Goal: Task Accomplishment & Management: Use online tool/utility

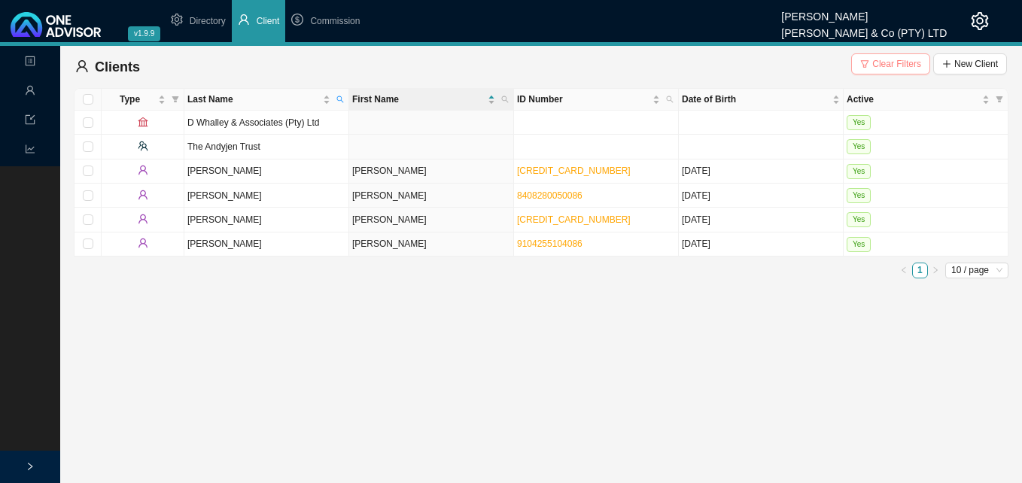
click at [887, 62] on span "Clear Filters" at bounding box center [896, 63] width 49 height 15
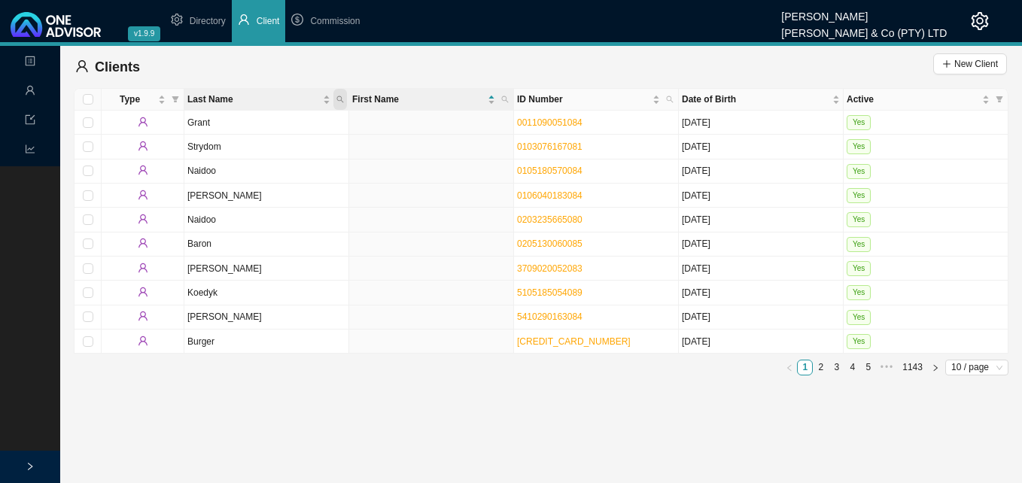
click at [342, 98] on icon "search" at bounding box center [340, 100] width 8 height 8
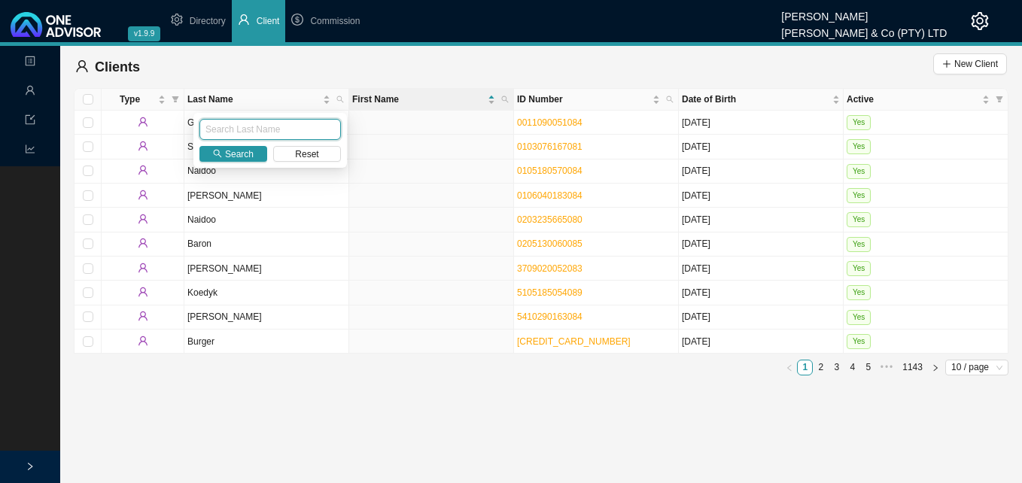
click at [279, 128] on input "text" at bounding box center [270, 129] width 142 height 21
click at [221, 162] on button "Search" at bounding box center [233, 154] width 68 height 16
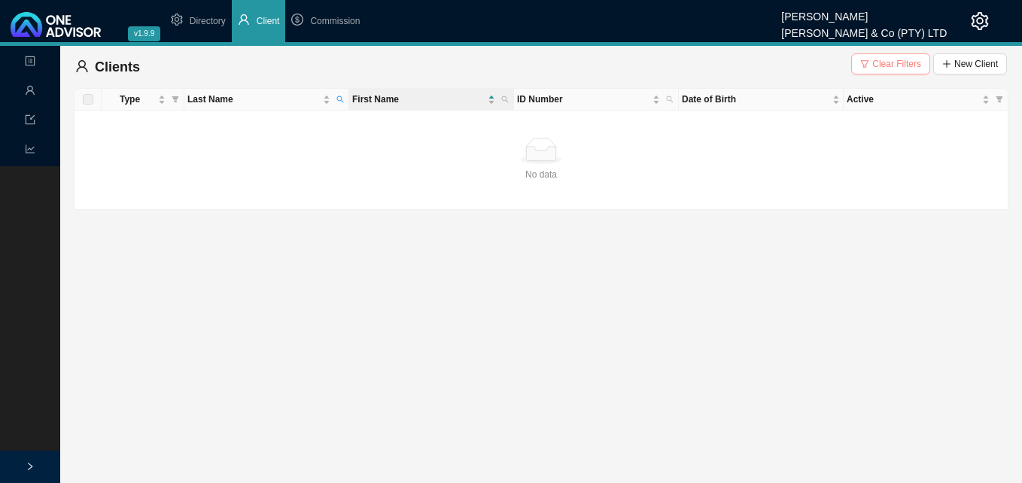
click at [895, 63] on span "Clear Filters" at bounding box center [896, 63] width 49 height 15
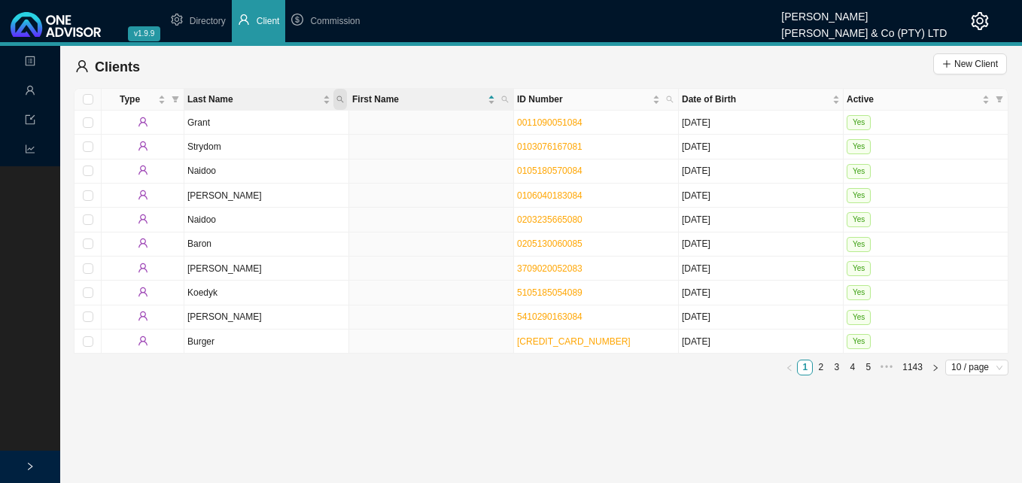
click at [340, 97] on icon "search" at bounding box center [340, 100] width 8 height 8
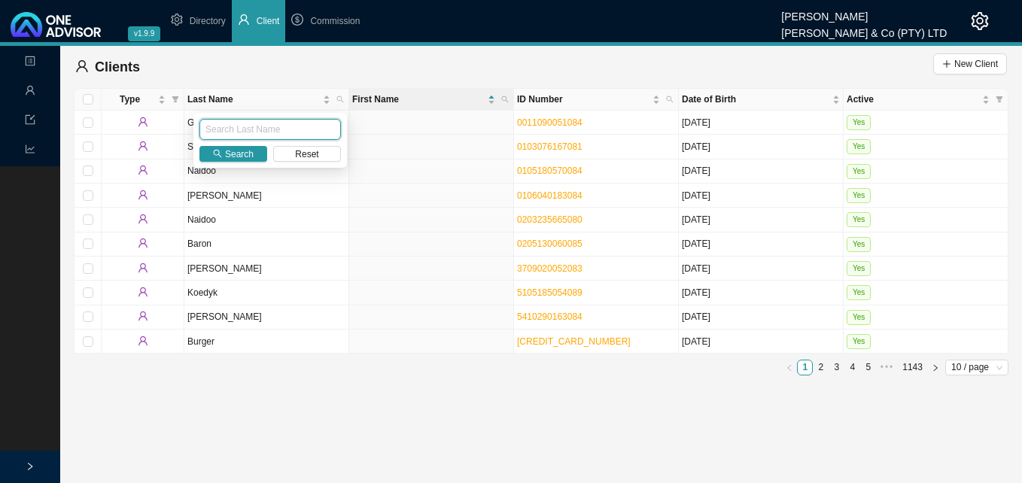
click at [254, 122] on input "text" at bounding box center [270, 129] width 142 height 21
type input "Pillay"
click at [238, 154] on span "Search" at bounding box center [239, 154] width 29 height 15
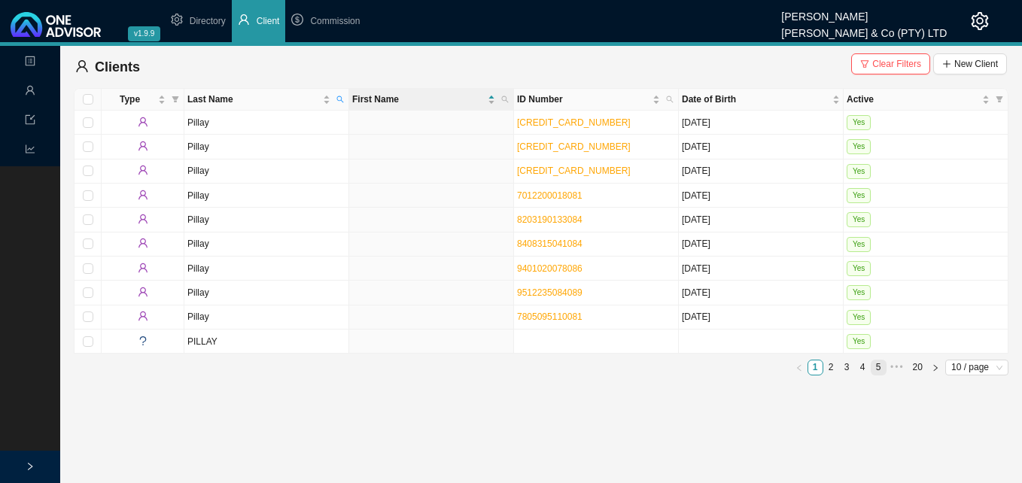
click at [880, 367] on link "5" at bounding box center [879, 368] width 14 height 14
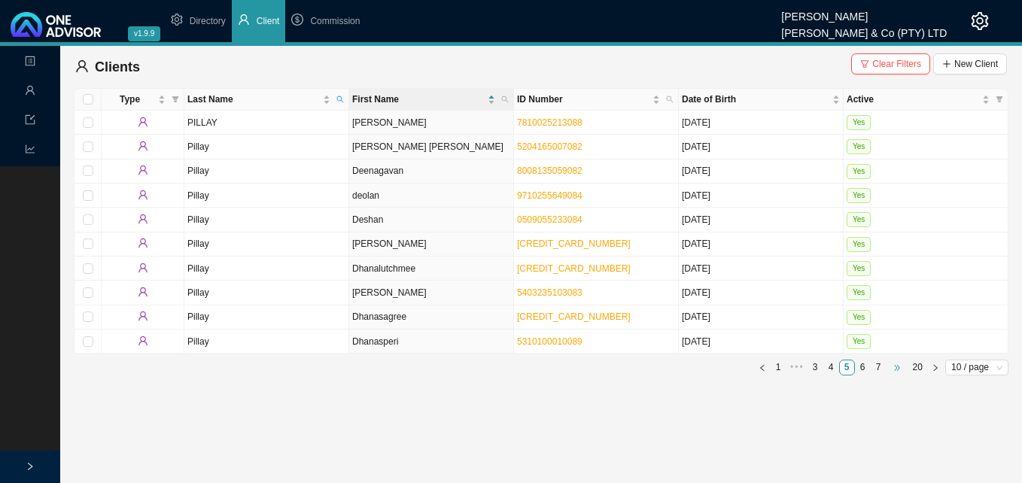
click at [891, 368] on span "•••" at bounding box center [897, 368] width 21 height 16
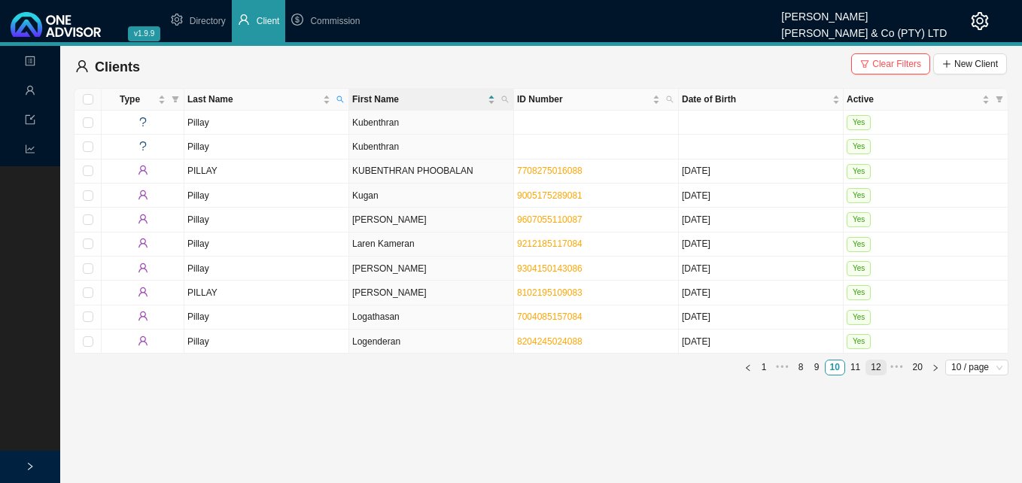
click at [880, 366] on link "12" at bounding box center [875, 368] width 19 height 14
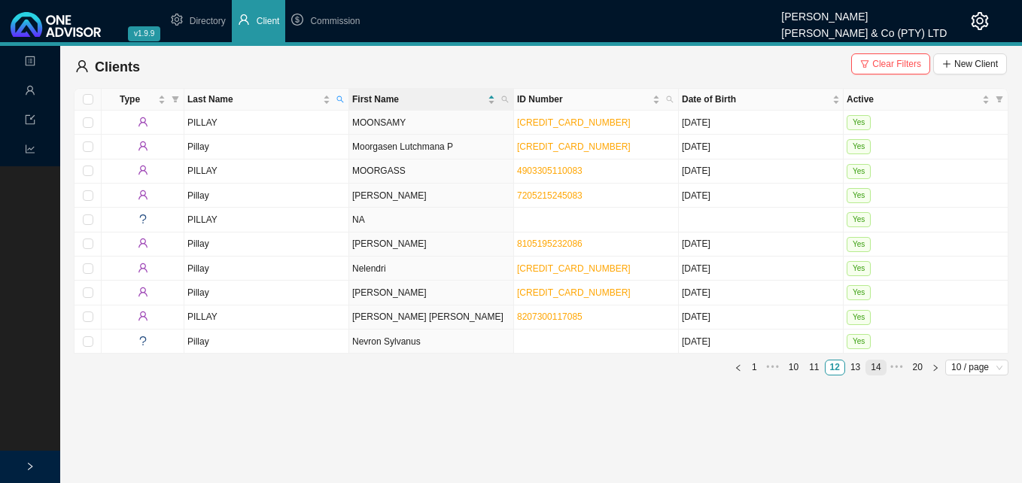
click at [874, 364] on link "14" at bounding box center [875, 368] width 19 height 14
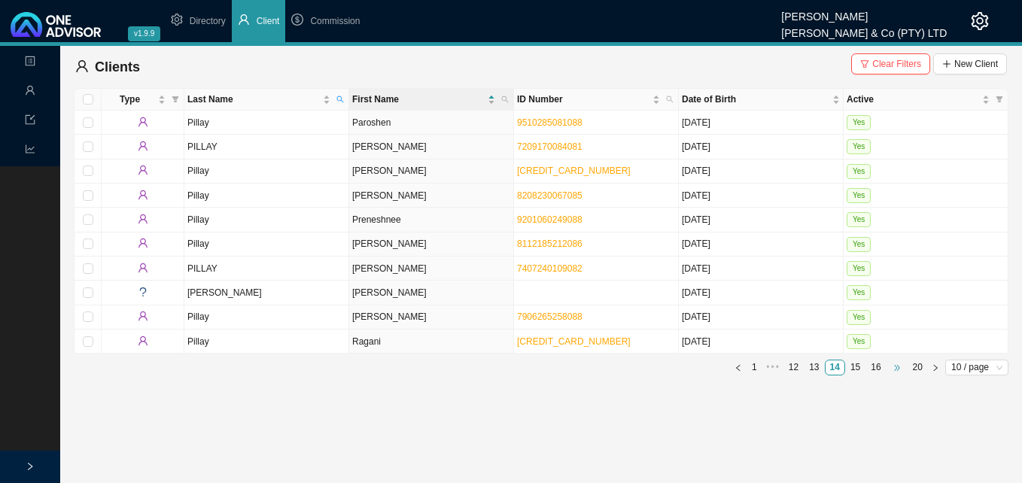
click at [892, 368] on span "•••" at bounding box center [897, 368] width 21 height 16
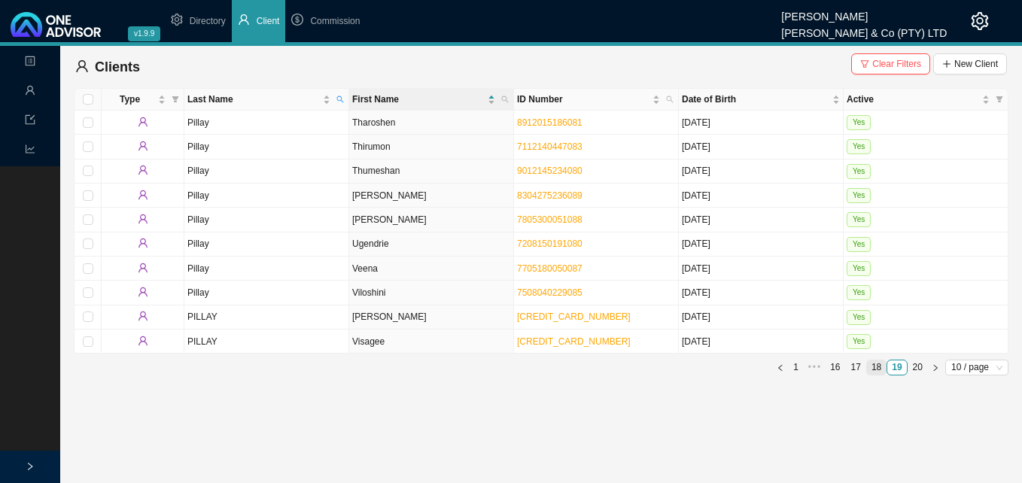
click at [875, 365] on link "18" at bounding box center [876, 368] width 19 height 14
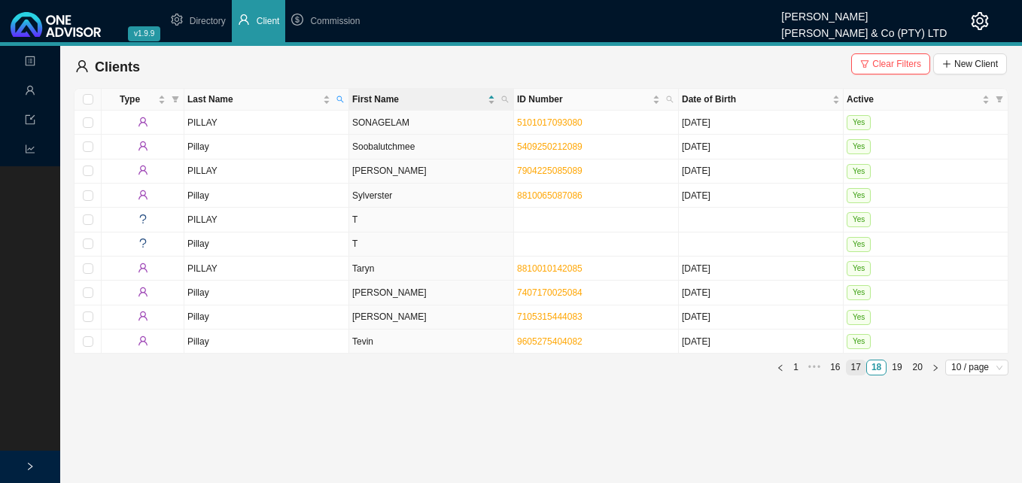
click at [857, 364] on link "17" at bounding box center [856, 368] width 19 height 14
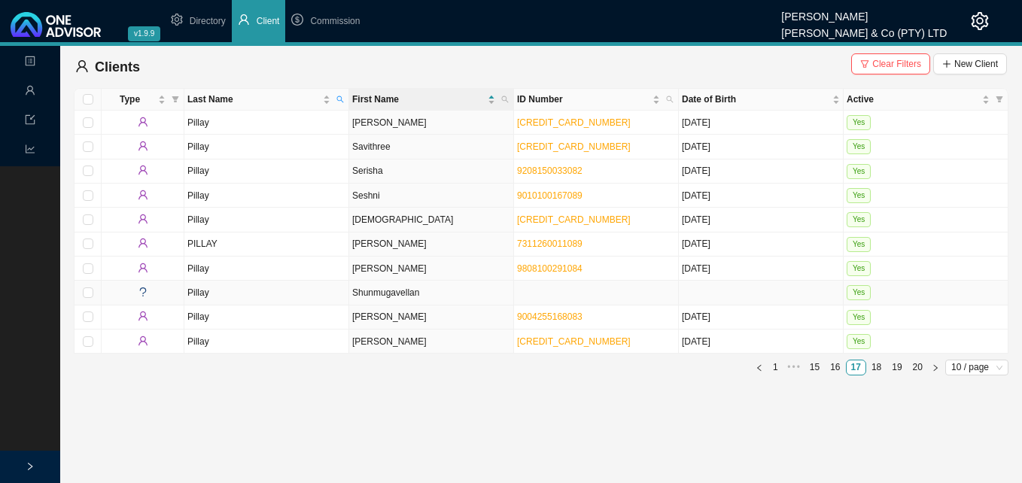
click at [507, 297] on td "Shunmugavellan" at bounding box center [431, 293] width 165 height 24
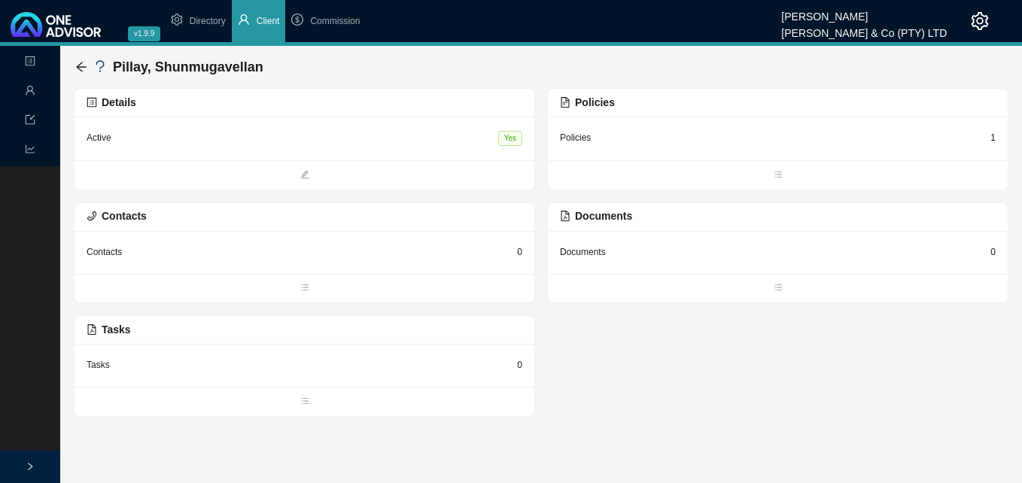
click at [991, 135] on div "1" at bounding box center [993, 137] width 5 height 15
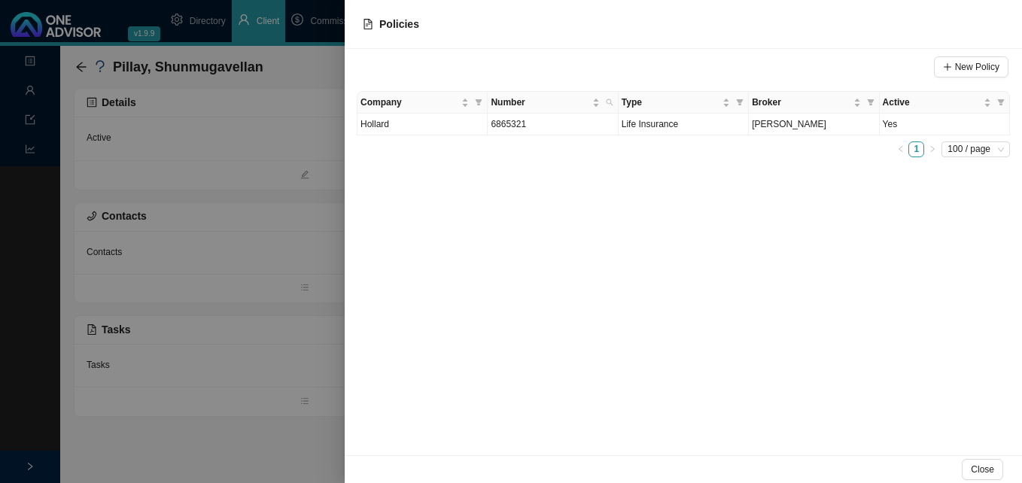
click at [307, 92] on div at bounding box center [511, 241] width 1022 height 483
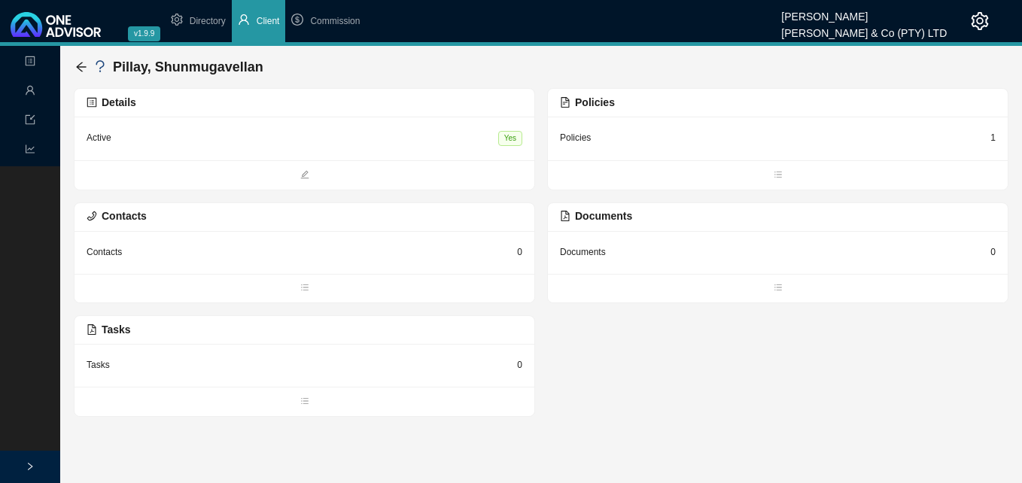
click at [315, 80] on div "Pillay, Shunmugavellan" at bounding box center [541, 67] width 932 height 30
click at [327, 74] on div "Pillay, Shunmugavellan" at bounding box center [541, 67] width 932 height 30
click at [488, 74] on div "Pillay, Shunmugavellan" at bounding box center [541, 67] width 932 height 30
click at [467, 108] on div "Details" at bounding box center [305, 102] width 436 height 17
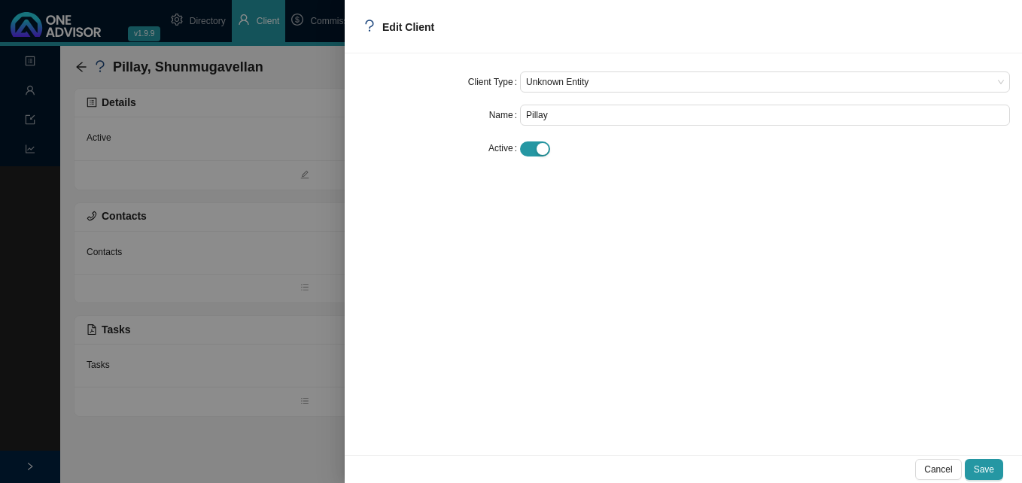
click at [263, 148] on div at bounding box center [511, 241] width 1022 height 483
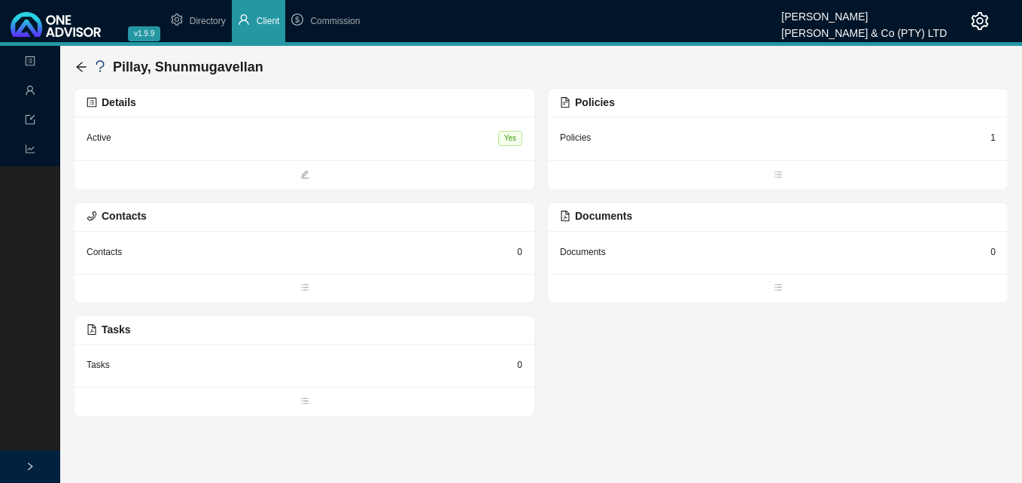
click at [995, 138] on div "1" at bounding box center [993, 137] width 5 height 15
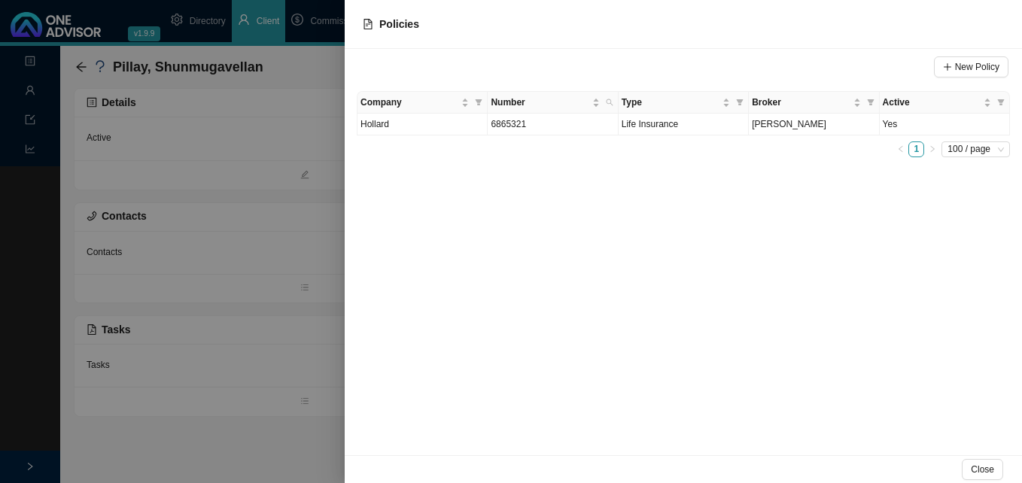
click at [250, 189] on div at bounding box center [511, 241] width 1022 height 483
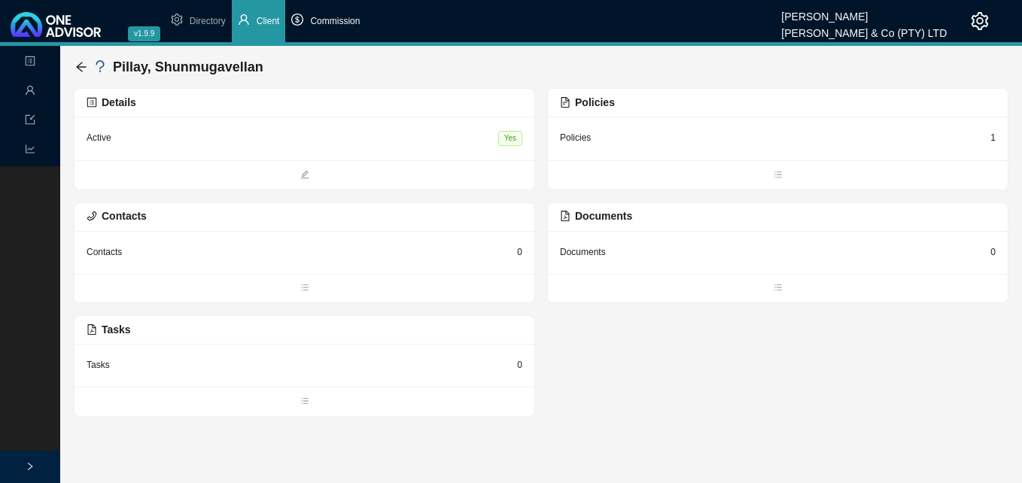
click at [353, 28] on li "Commission" at bounding box center [325, 21] width 81 height 42
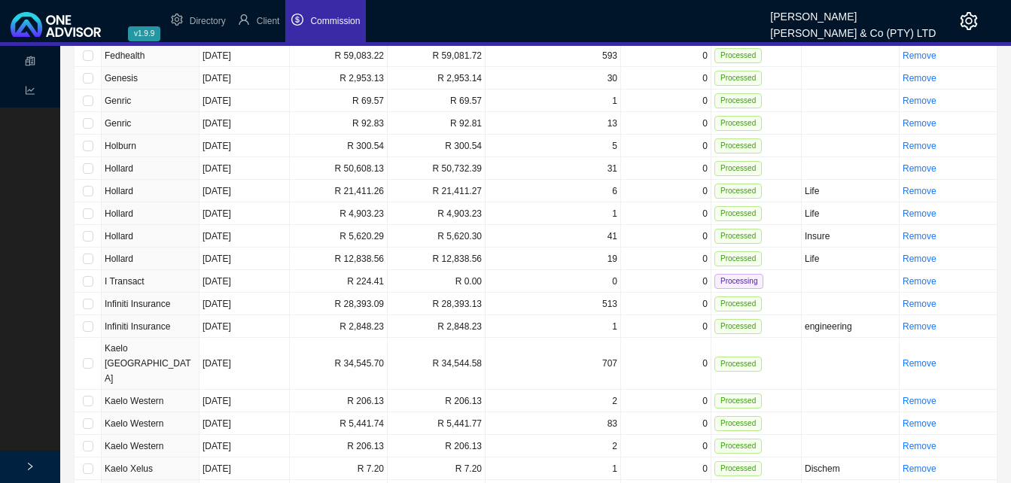
scroll to position [1656, 0]
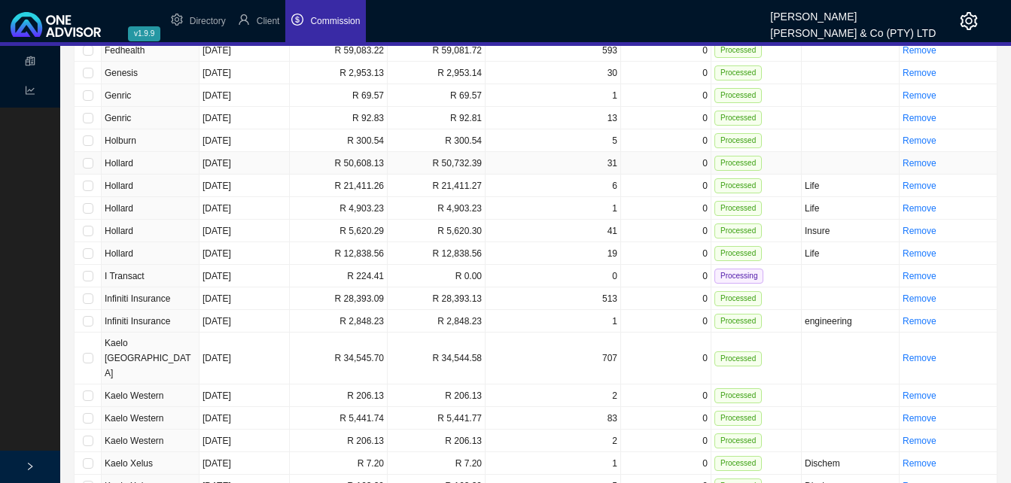
click at [336, 152] on td "R 50,608.13" at bounding box center [339, 163] width 98 height 23
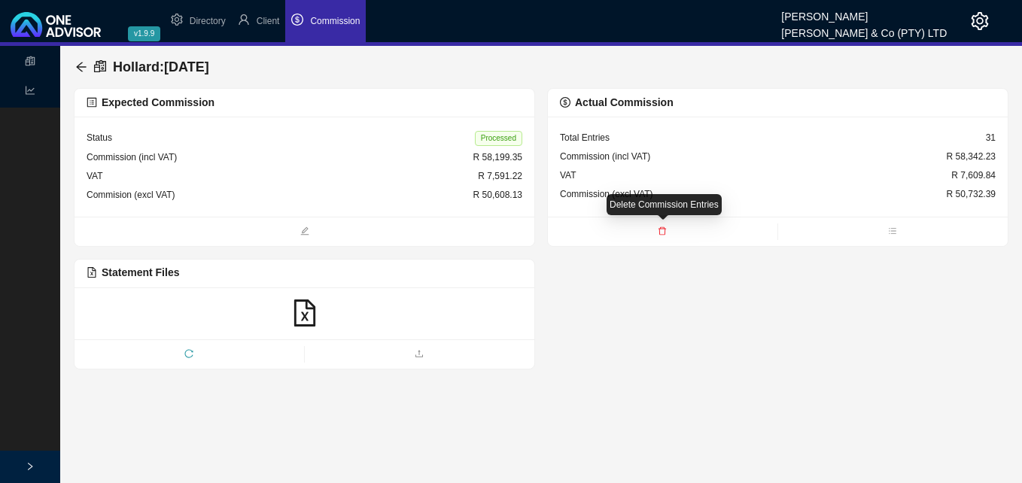
click at [663, 228] on icon "delete" at bounding box center [663, 231] width 8 height 8
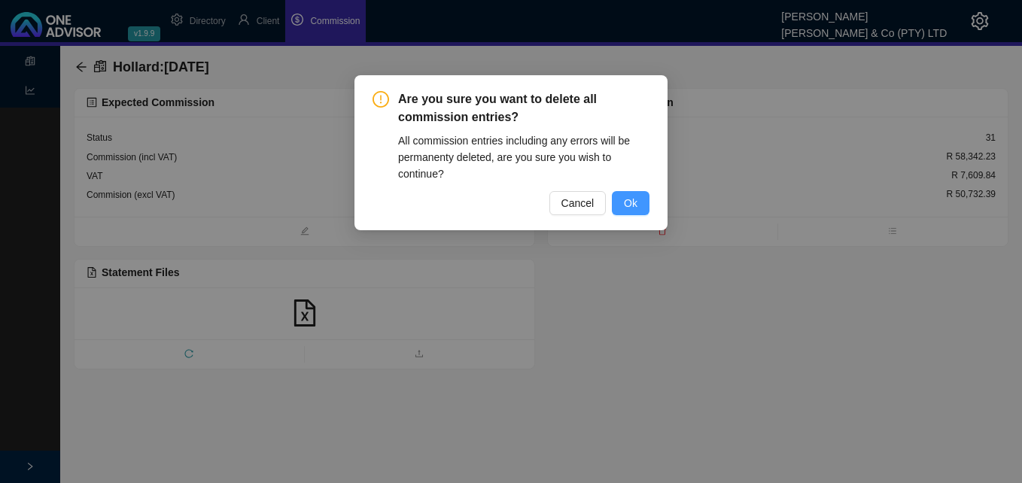
click at [644, 211] on button "Ok" at bounding box center [631, 203] width 38 height 24
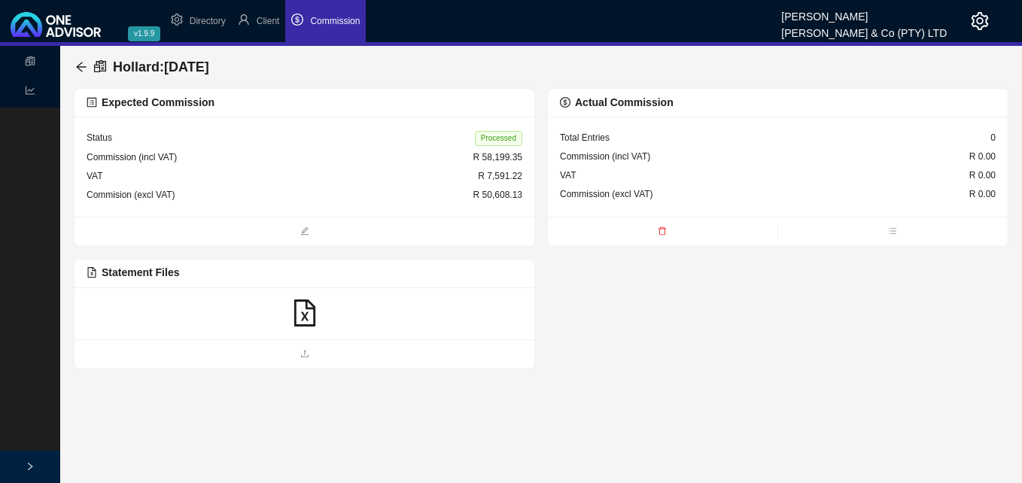
click at [301, 311] on icon "file-excel" at bounding box center [304, 313] width 27 height 27
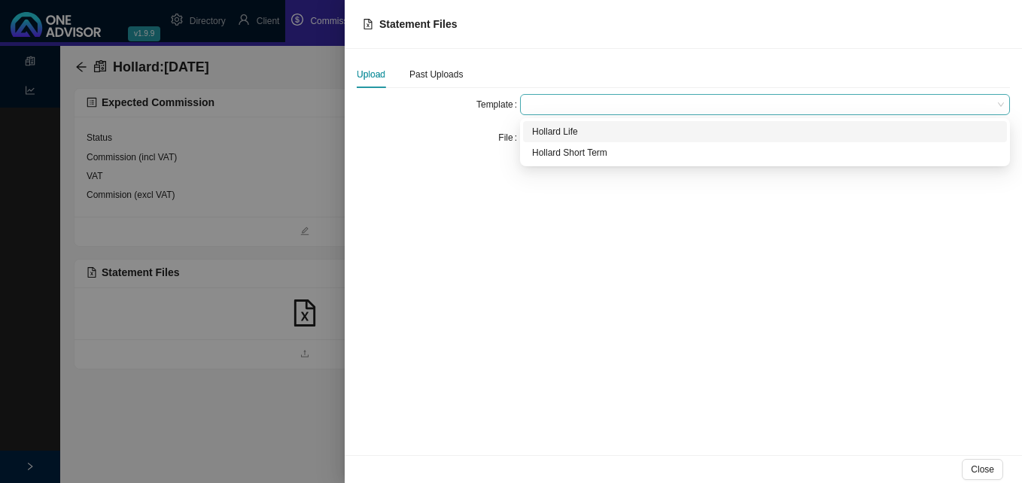
click at [553, 103] on span at bounding box center [765, 105] width 478 height 20
click at [560, 130] on div "Hollard Life" at bounding box center [765, 131] width 466 height 15
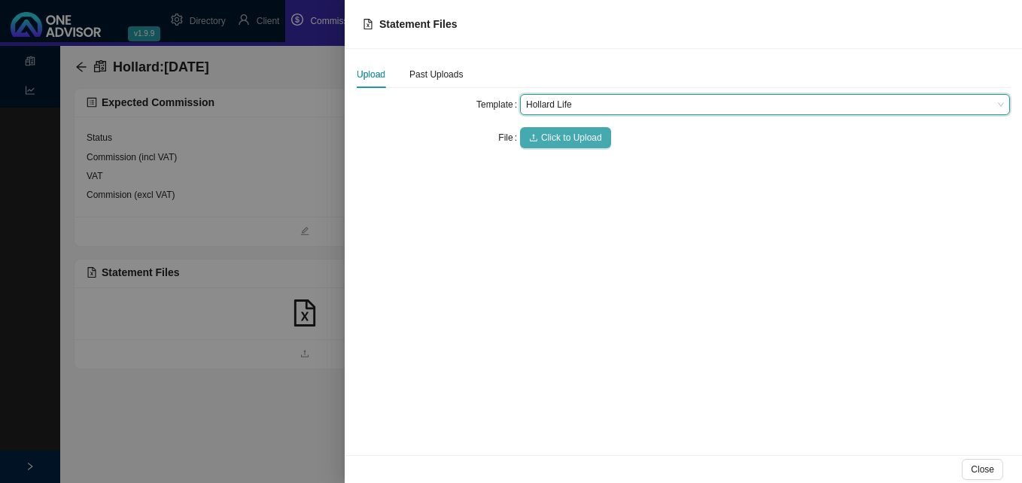
click at [562, 129] on button "Click to Upload" at bounding box center [565, 137] width 91 height 21
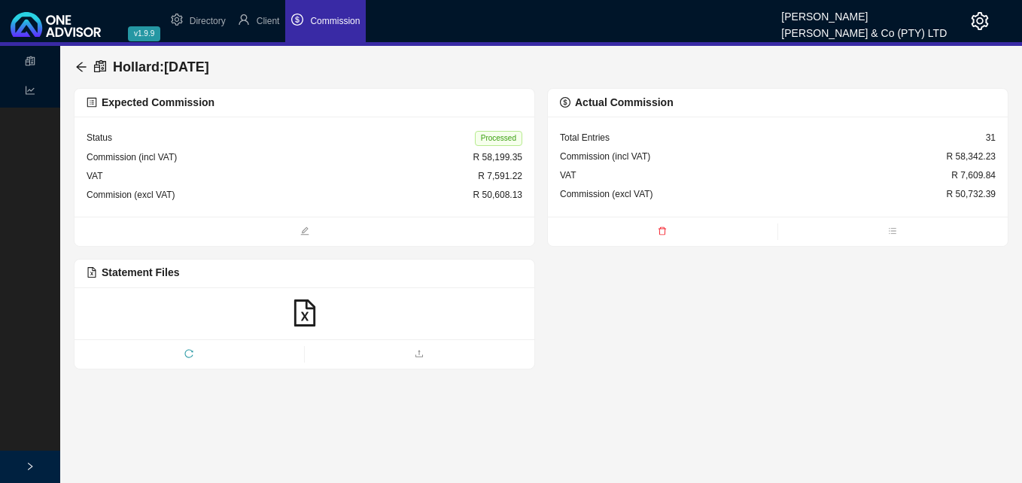
click at [662, 231] on icon "delete" at bounding box center [662, 231] width 9 height 9
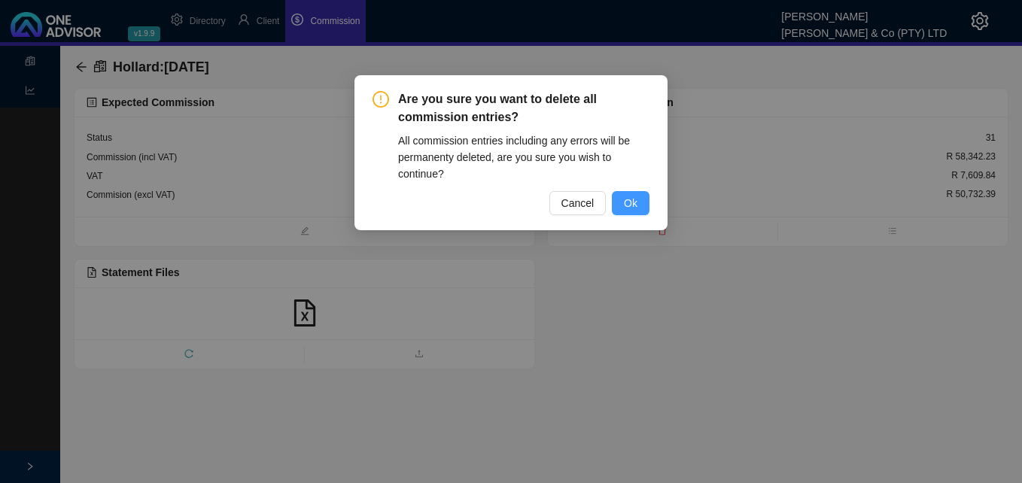
click at [626, 200] on span "Ok" at bounding box center [631, 203] width 14 height 17
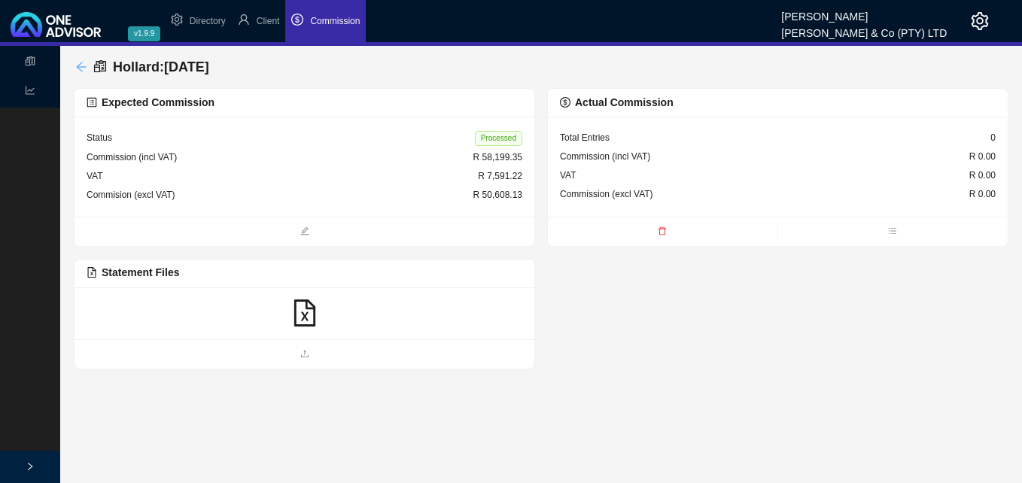
click at [82, 62] on icon "arrow-left" at bounding box center [81, 67] width 12 height 12
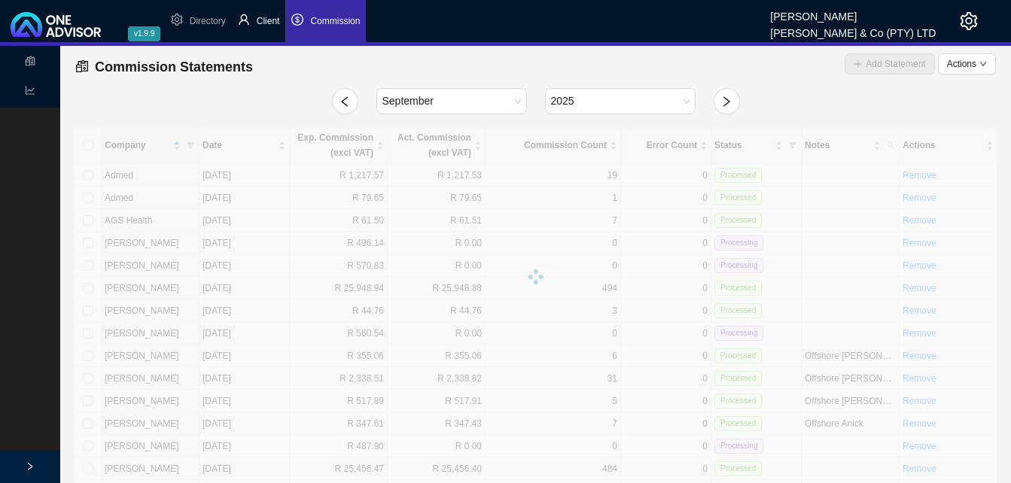
click at [269, 20] on span "Client" at bounding box center [268, 21] width 23 height 11
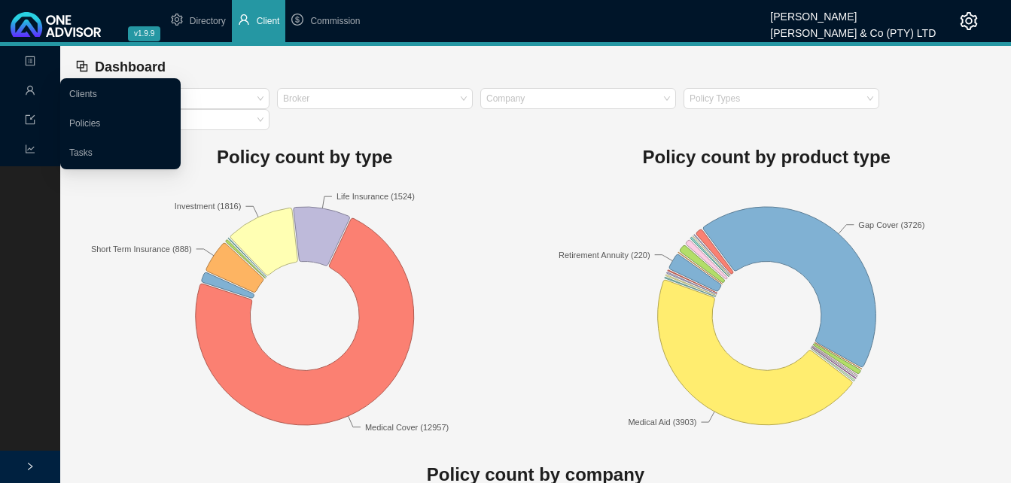
click at [22, 86] on div "Management" at bounding box center [30, 91] width 54 height 26
click at [32, 85] on icon "user" at bounding box center [30, 90] width 11 height 11
click at [81, 89] on link "Clients" at bounding box center [83, 94] width 28 height 11
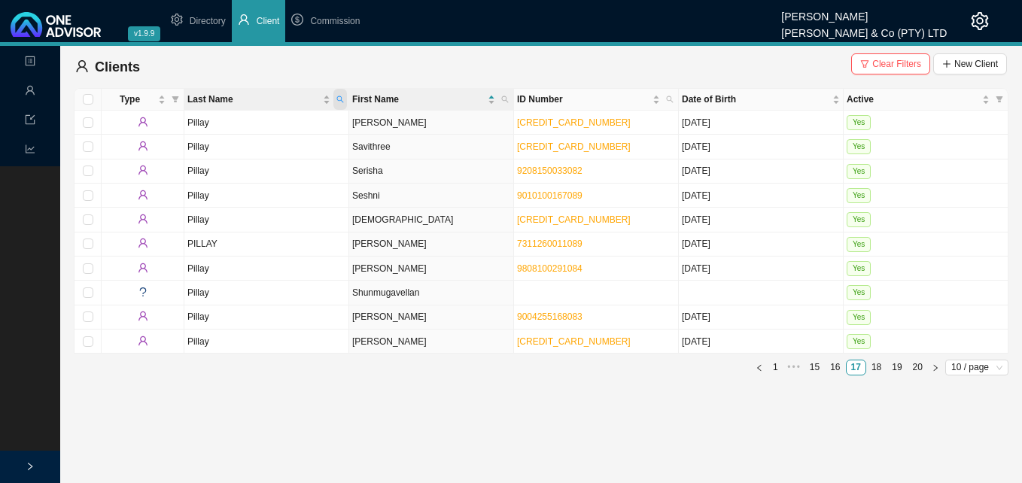
click at [340, 96] on icon "search" at bounding box center [340, 99] width 7 height 7
type input "[PERSON_NAME]"
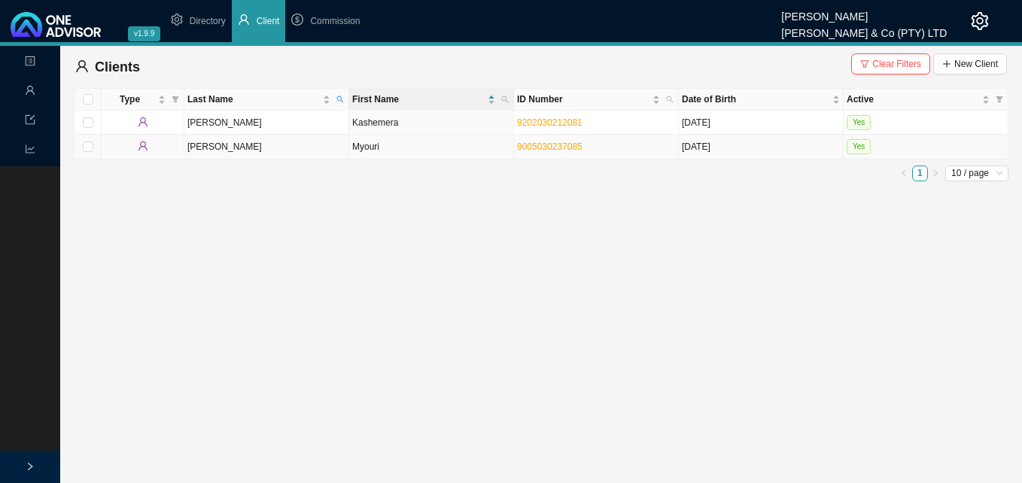
click at [441, 151] on td "Myouri" at bounding box center [431, 147] width 165 height 24
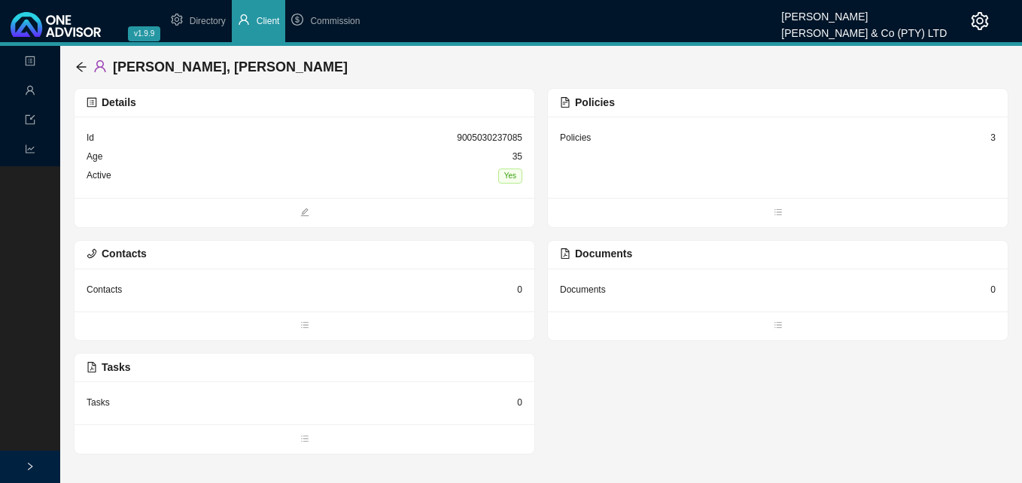
click at [996, 139] on div "Policies 3" at bounding box center [778, 157] width 460 height 81
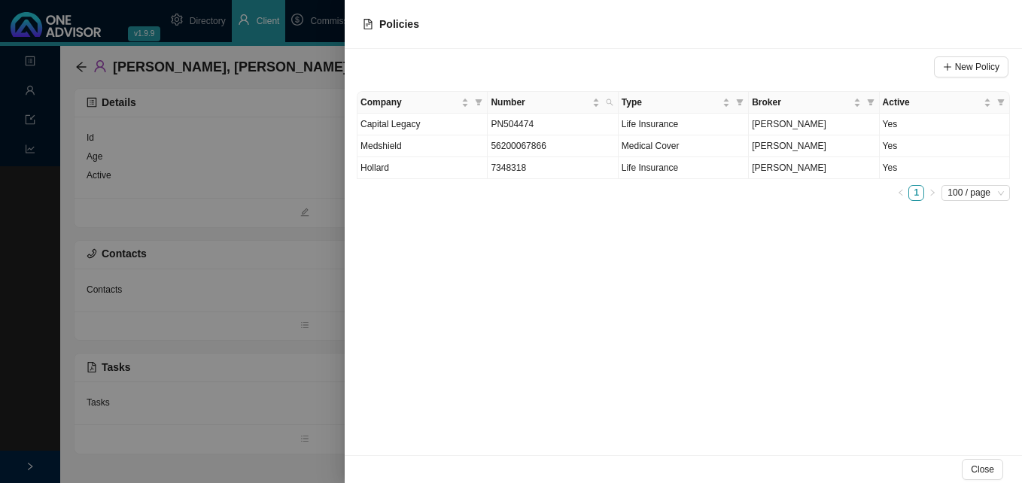
click at [306, 306] on div at bounding box center [511, 241] width 1022 height 483
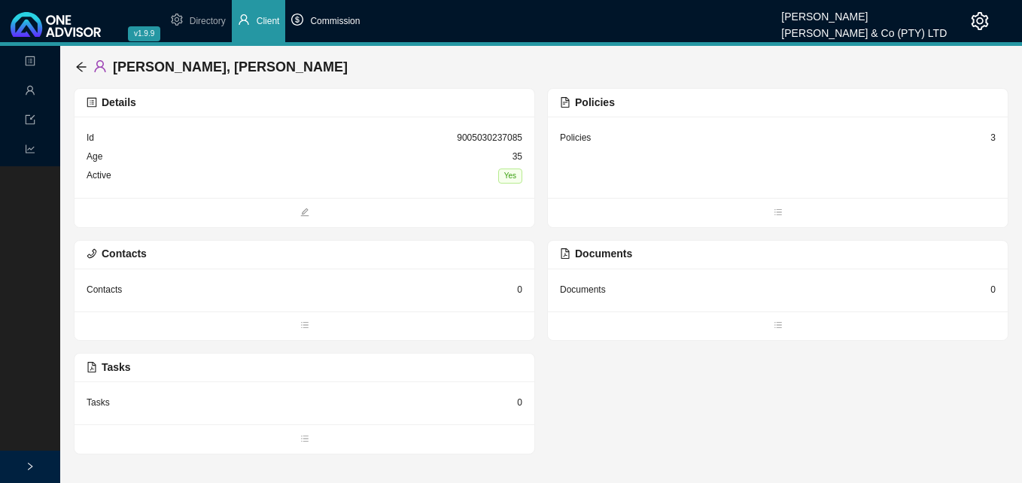
click at [327, 24] on span "Commission" at bounding box center [335, 21] width 50 height 11
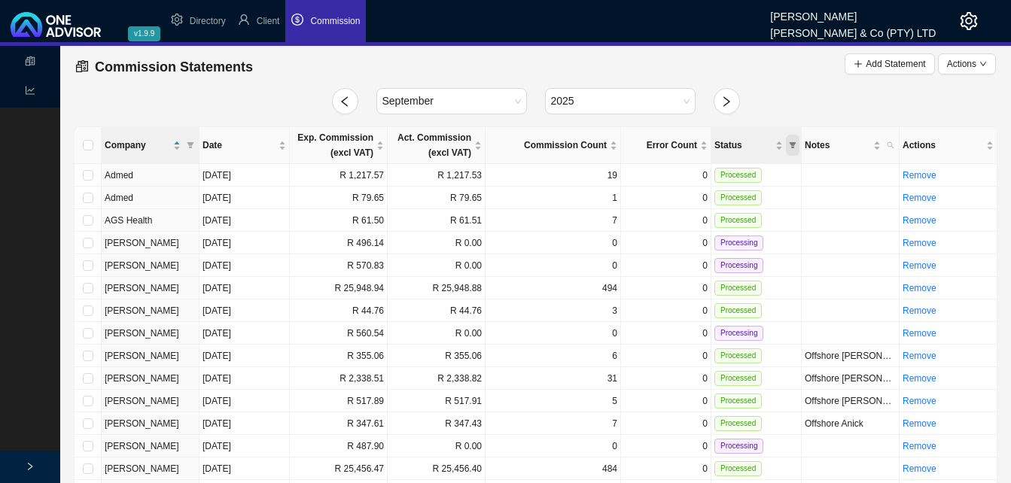
click at [789, 145] on icon "filter" at bounding box center [793, 146] width 8 height 8
click at [781, 216] on span "OK" at bounding box center [784, 218] width 13 height 15
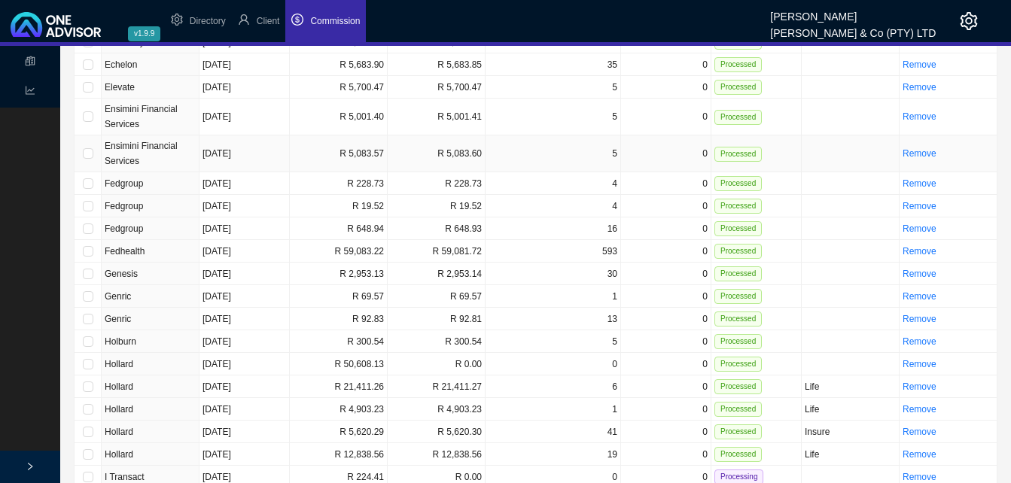
scroll to position [1505, 0]
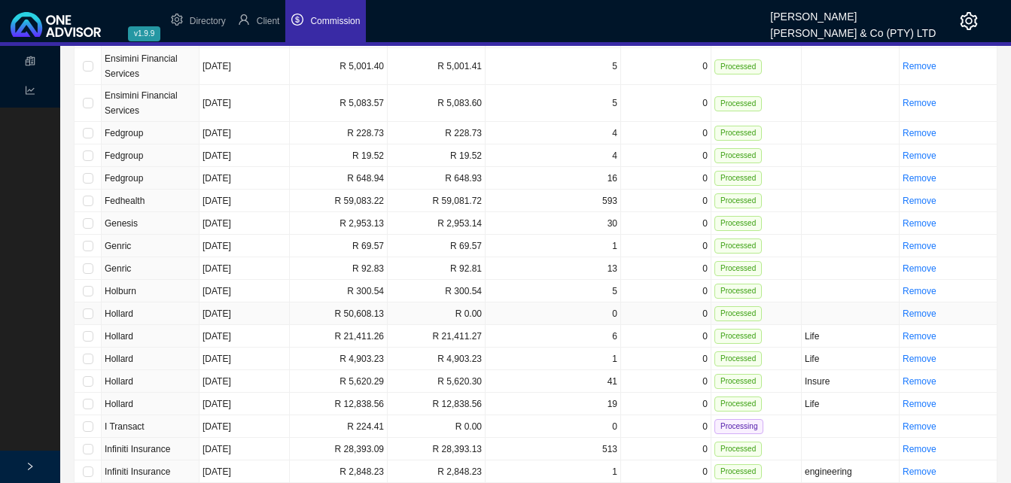
click at [304, 303] on td "R 50,608.13" at bounding box center [339, 314] width 98 height 23
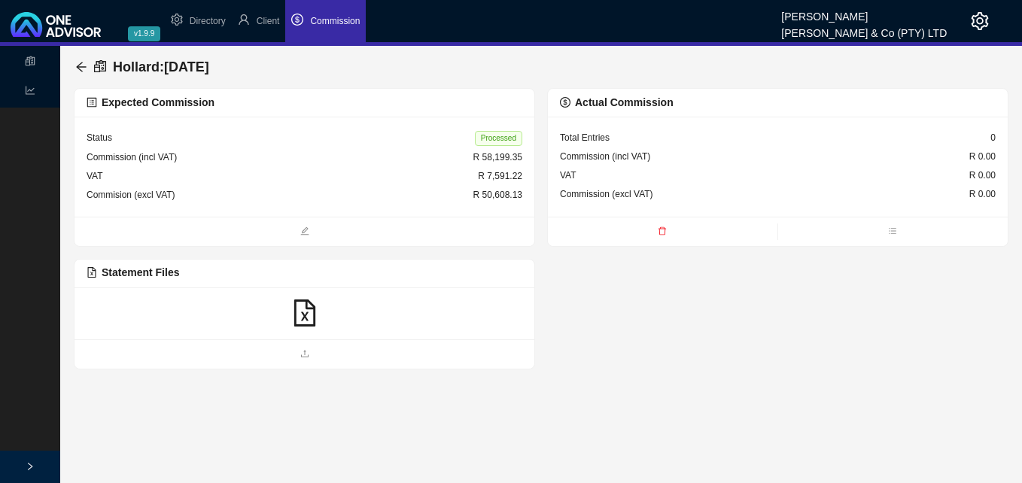
click at [307, 321] on icon "file-excel" at bounding box center [304, 313] width 27 height 27
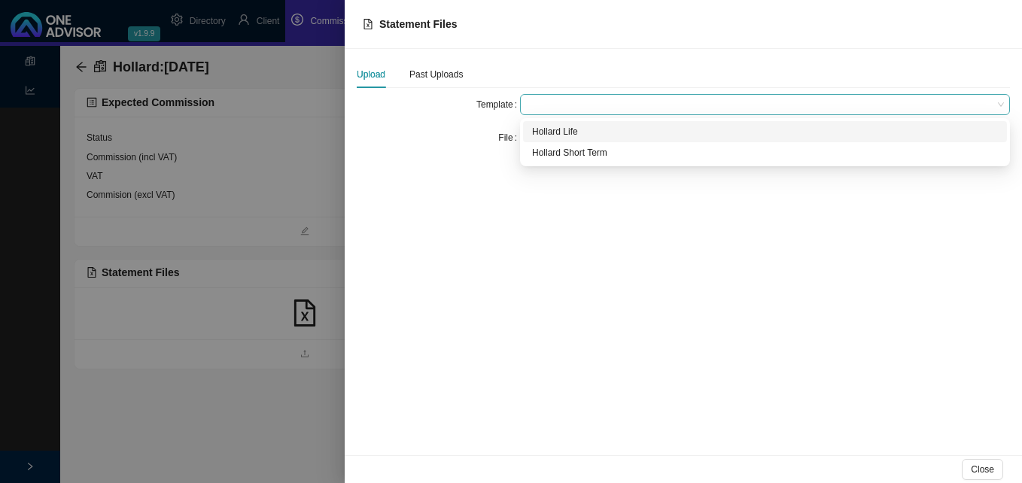
click at [570, 108] on span at bounding box center [765, 105] width 478 height 20
click at [571, 126] on div "Hollard Life" at bounding box center [765, 131] width 466 height 15
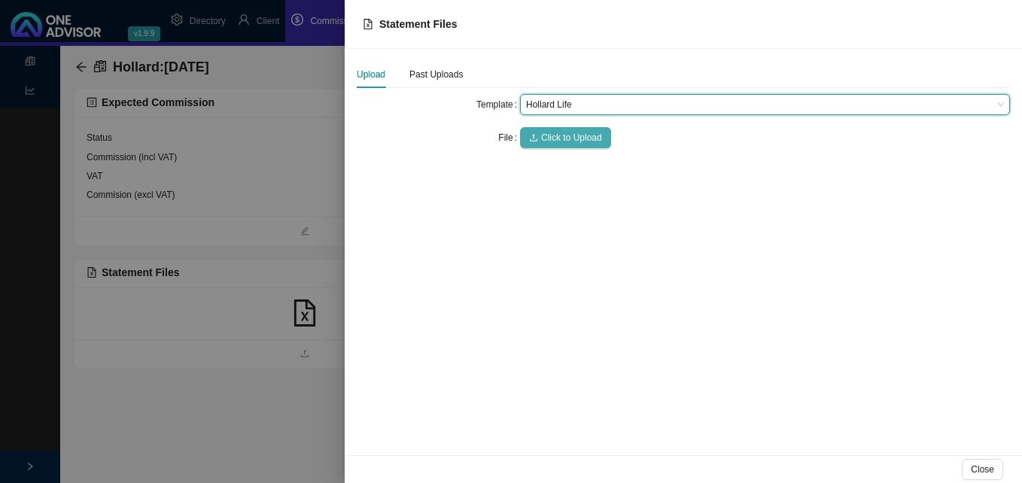
click at [571, 135] on span "Click to Upload" at bounding box center [571, 137] width 61 height 15
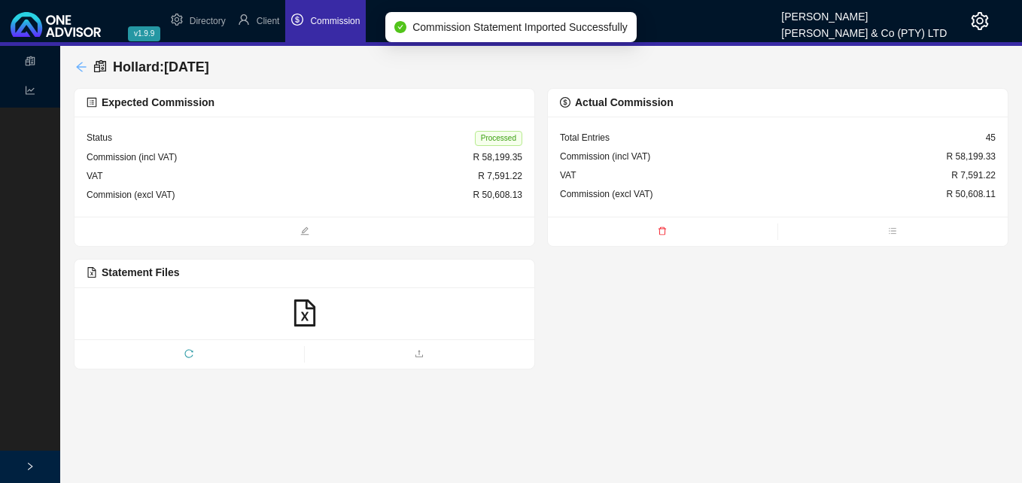
click at [82, 68] on icon "arrow-left" at bounding box center [81, 67] width 12 height 12
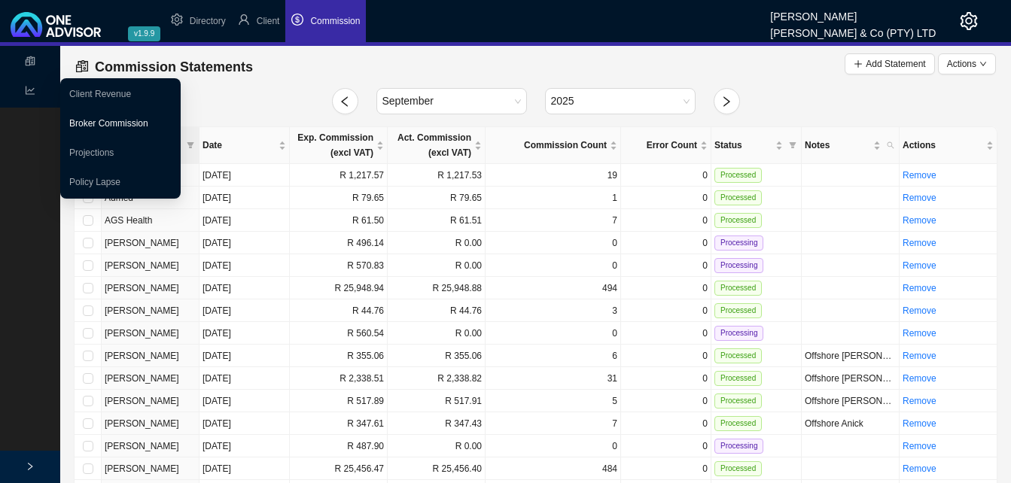
click at [104, 120] on link "Broker Commission" at bounding box center [108, 123] width 79 height 11
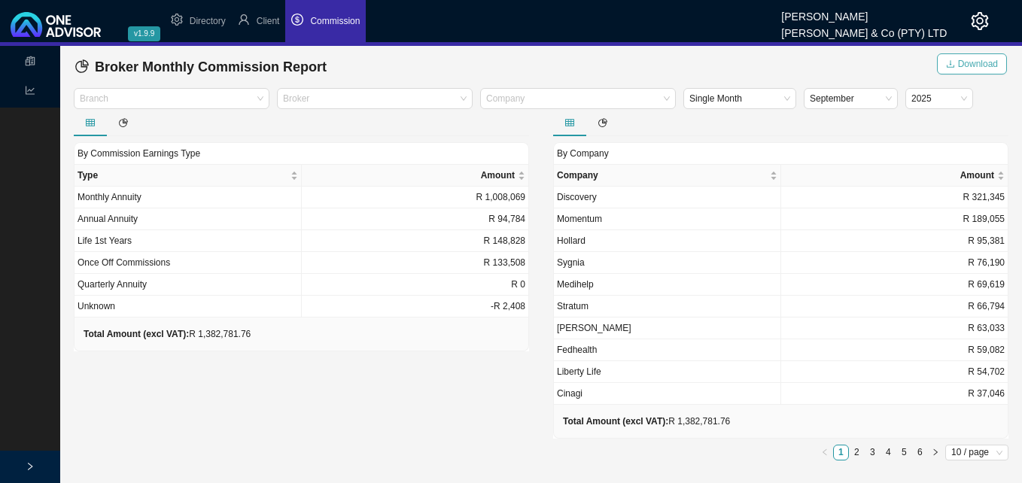
click at [979, 68] on span "Download" at bounding box center [978, 63] width 40 height 15
click at [738, 301] on td "Stratum" at bounding box center [667, 307] width 227 height 22
